Goal: Check status: Check status

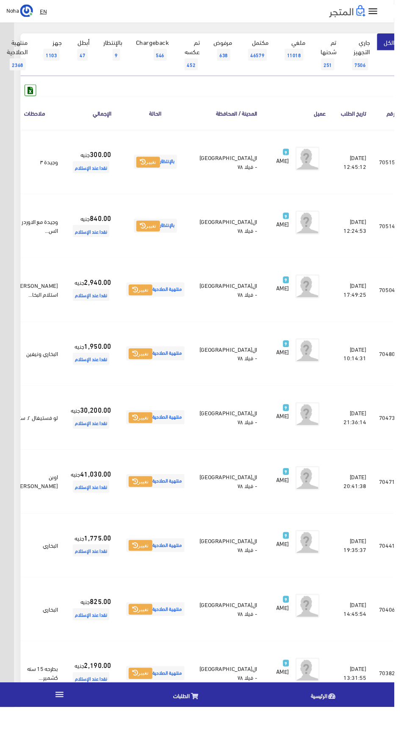
scroll to position [0, -22]
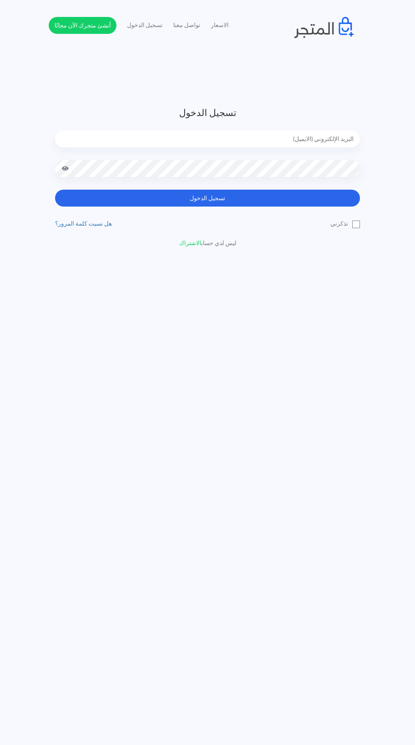
click at [312, 142] on input "email" at bounding box center [207, 138] width 305 height 17
type input "noha_mae86@yahoo.com"
click at [55, 190] on button "تسجيل الدخول" at bounding box center [207, 198] width 305 height 17
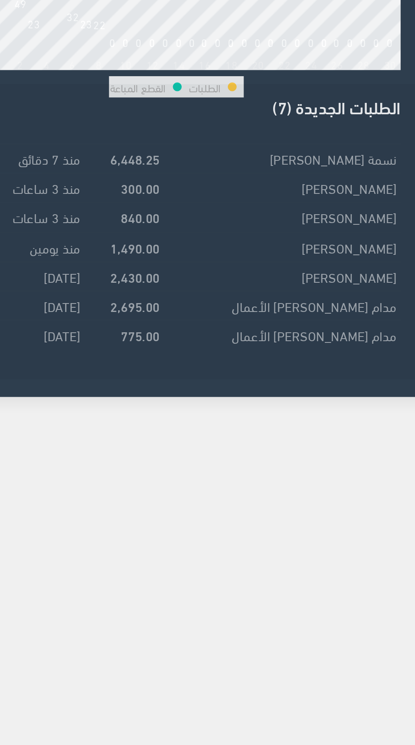
click at [58, 272] on td "منذ 3 ساعات" at bounding box center [47, 271] width 50 height 14
click at [60, 243] on td "منذ 7 دقائق" at bounding box center [47, 243] width 50 height 14
click at [103, 239] on strong "6,448.25" at bounding box center [96, 242] width 24 height 9
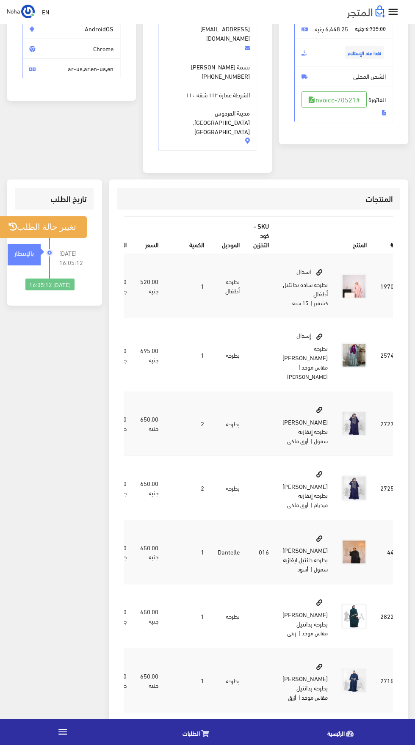
scroll to position [114, 0]
